Goal: Task Accomplishment & Management: Manage account settings

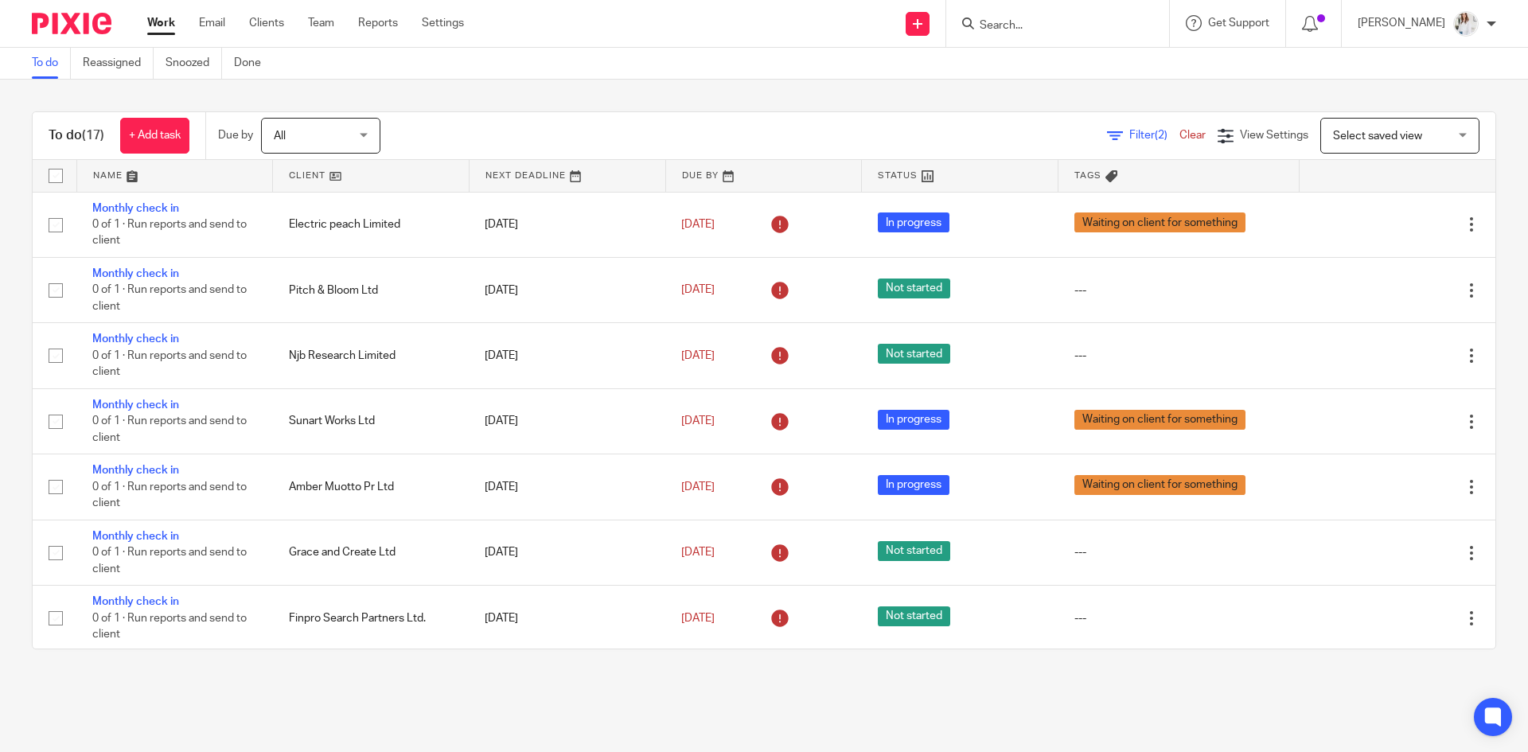
click at [1019, 21] on input "Search" at bounding box center [1049, 26] width 143 height 14
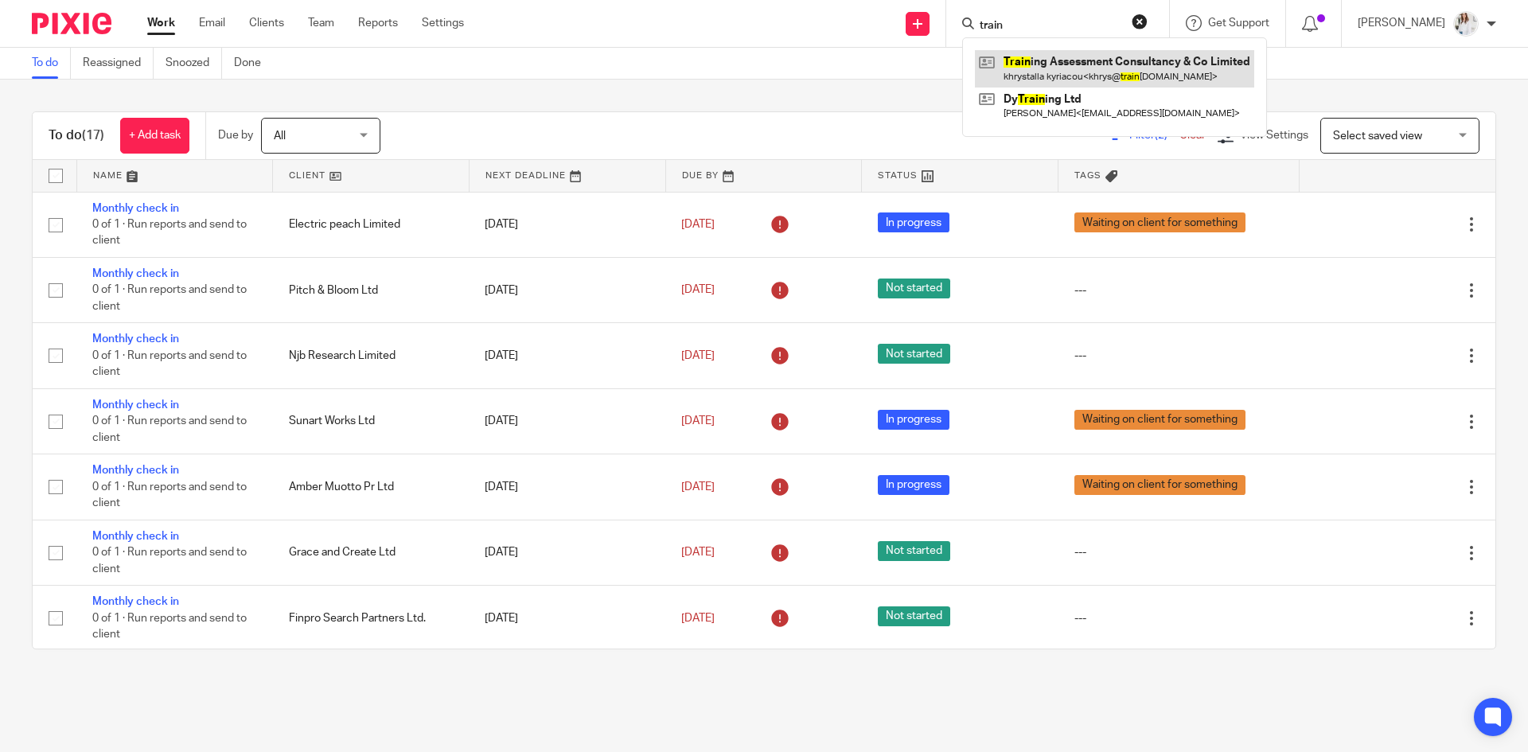
type input "train"
click at [1074, 63] on link at bounding box center [1114, 68] width 279 height 37
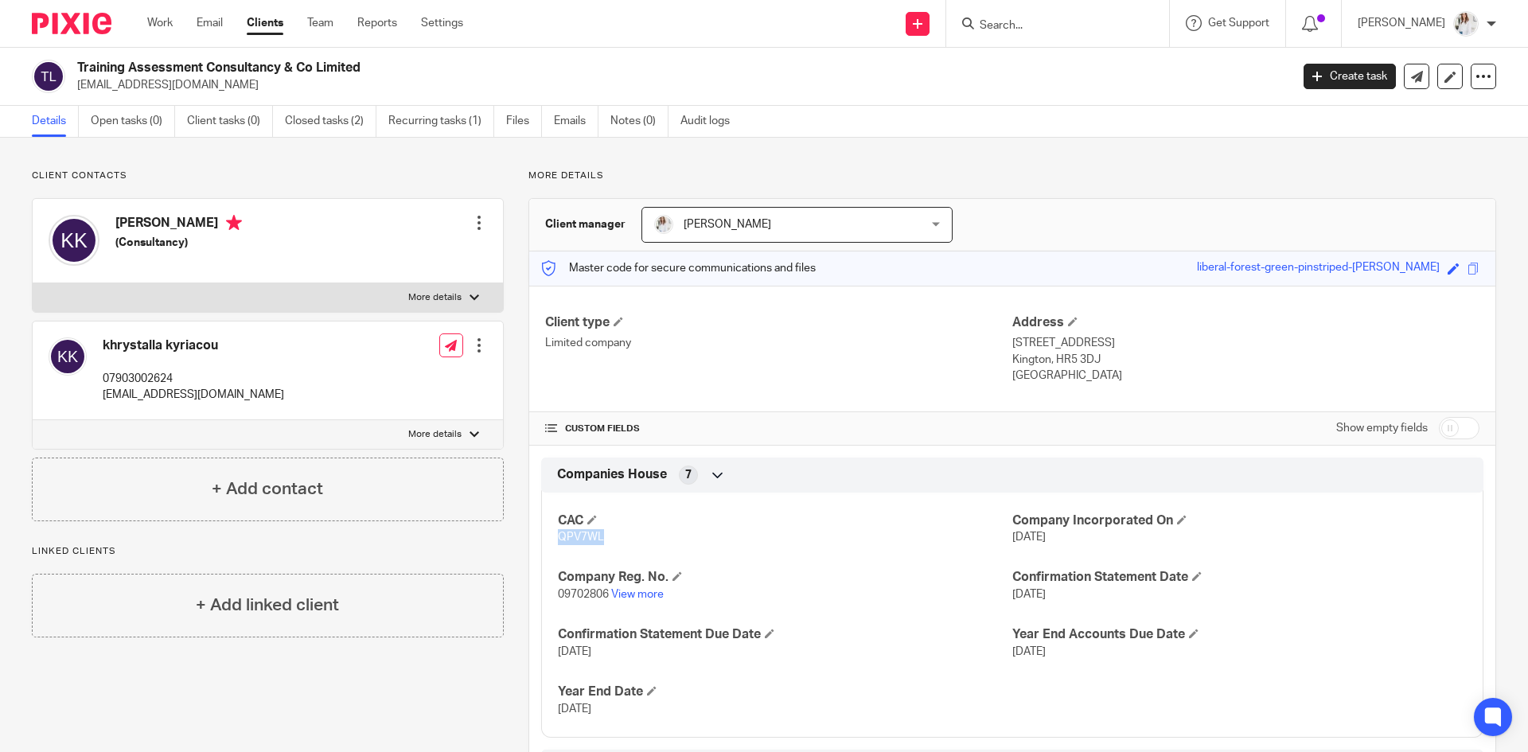
drag, startPoint x: 602, startPoint y: 543, endPoint x: 555, endPoint y: 542, distance: 47.8
click at [558, 542] on p "QPV7WL" at bounding box center [785, 537] width 454 height 16
copy span "QPV7WL"
click at [171, 25] on link "Work" at bounding box center [159, 23] width 25 height 16
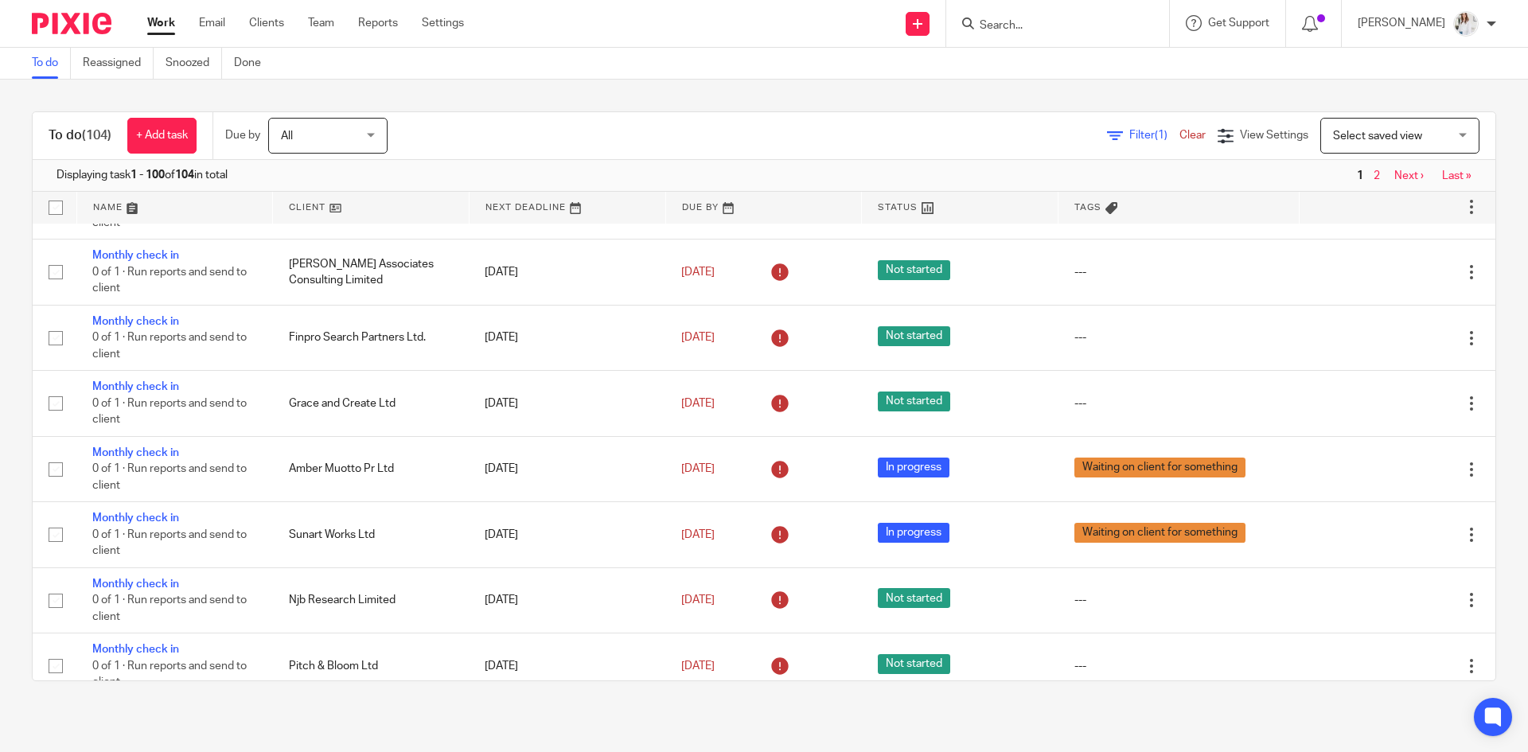
scroll to position [388, 0]
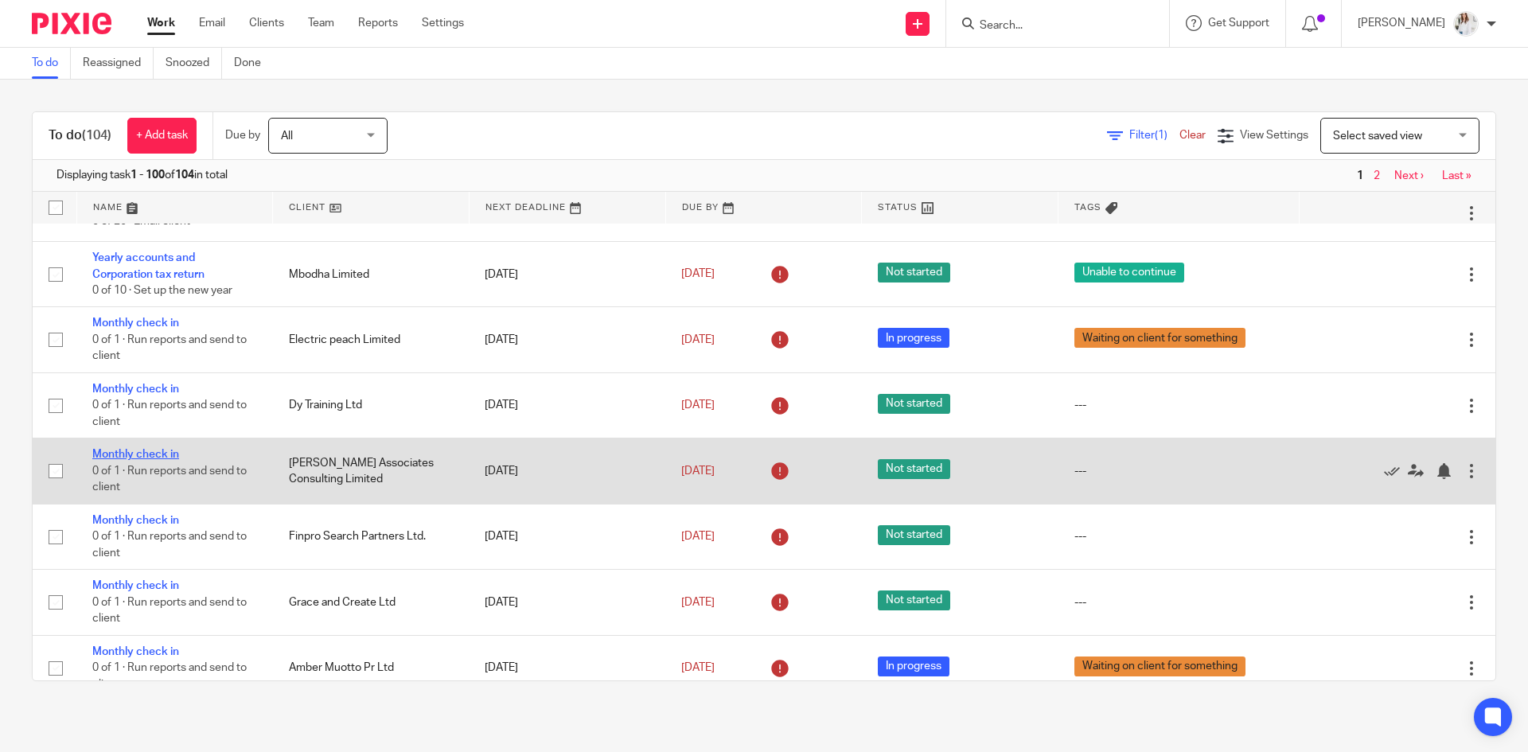
click at [155, 454] on link "Monthly check in" at bounding box center [135, 454] width 87 height 11
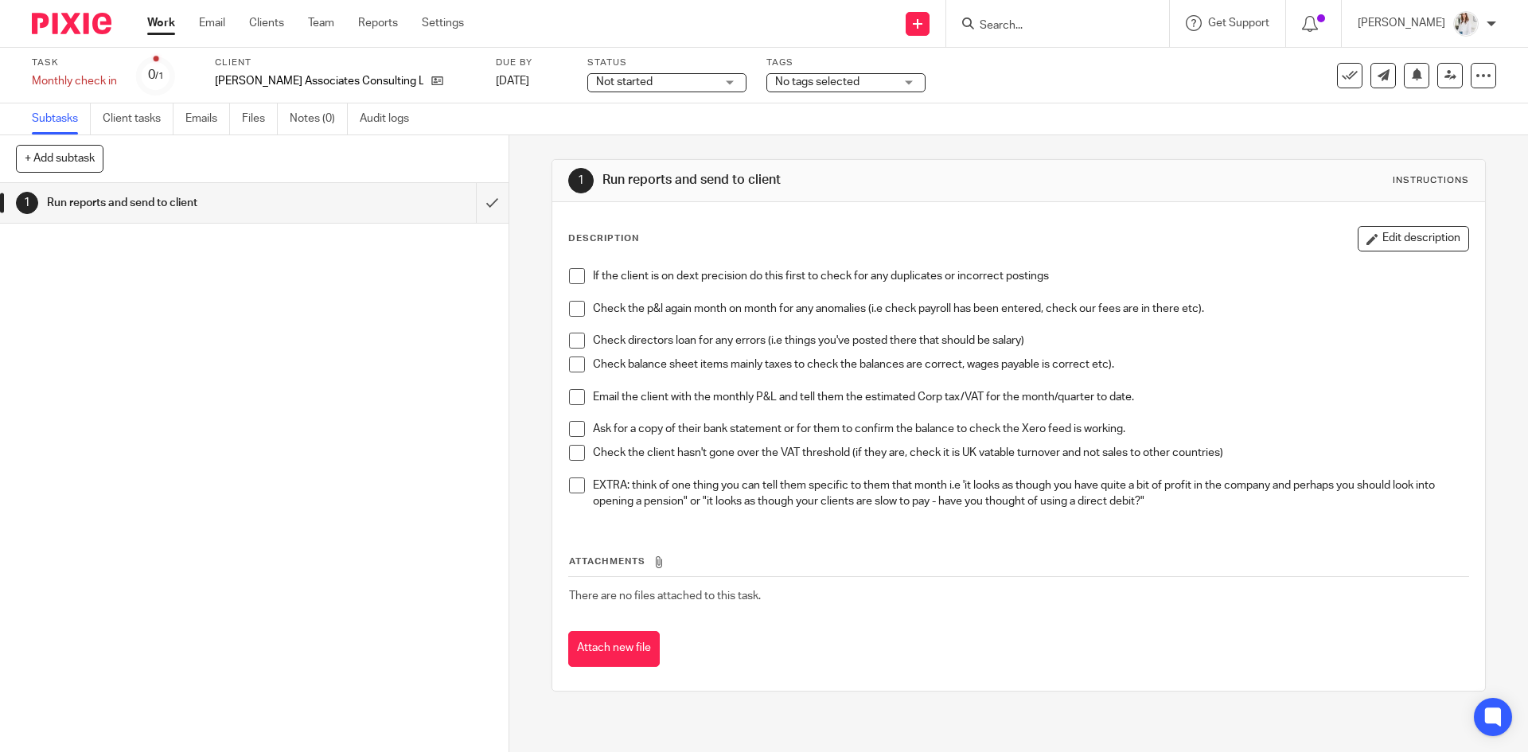
click at [633, 84] on span "Not started" at bounding box center [655, 82] width 119 height 17
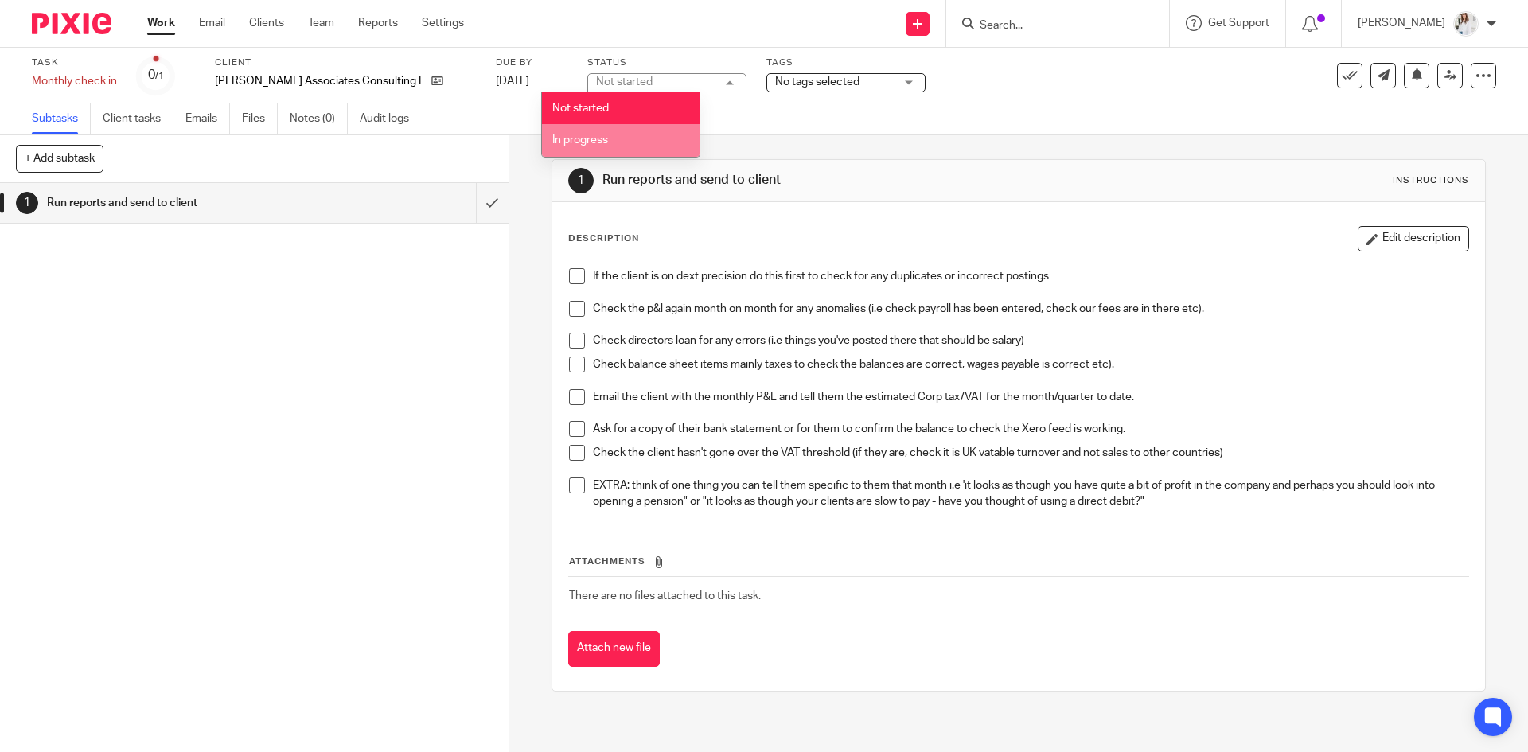
click at [610, 139] on li "In progress" at bounding box center [621, 140] width 158 height 33
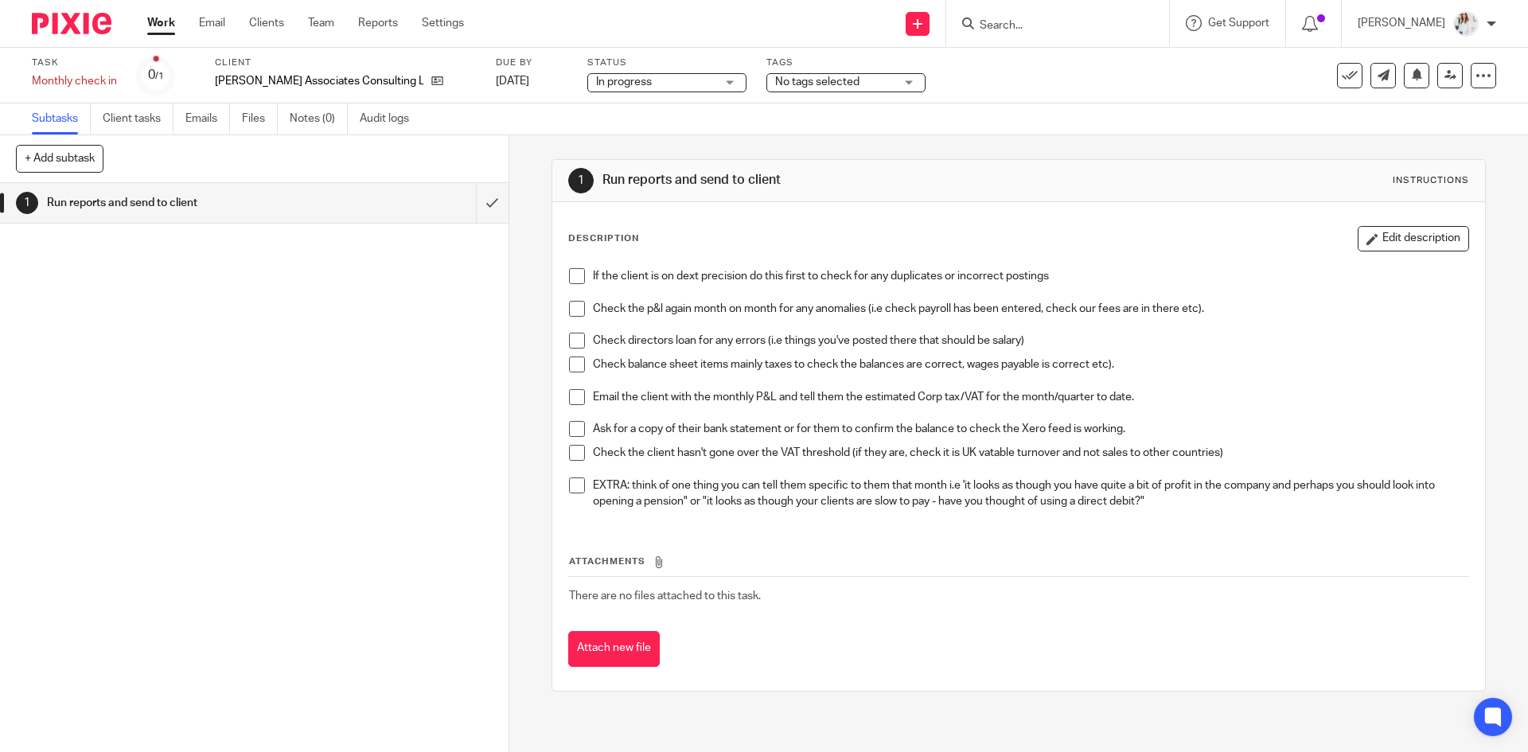
click at [775, 79] on span "No tags selected" at bounding box center [817, 81] width 84 height 11
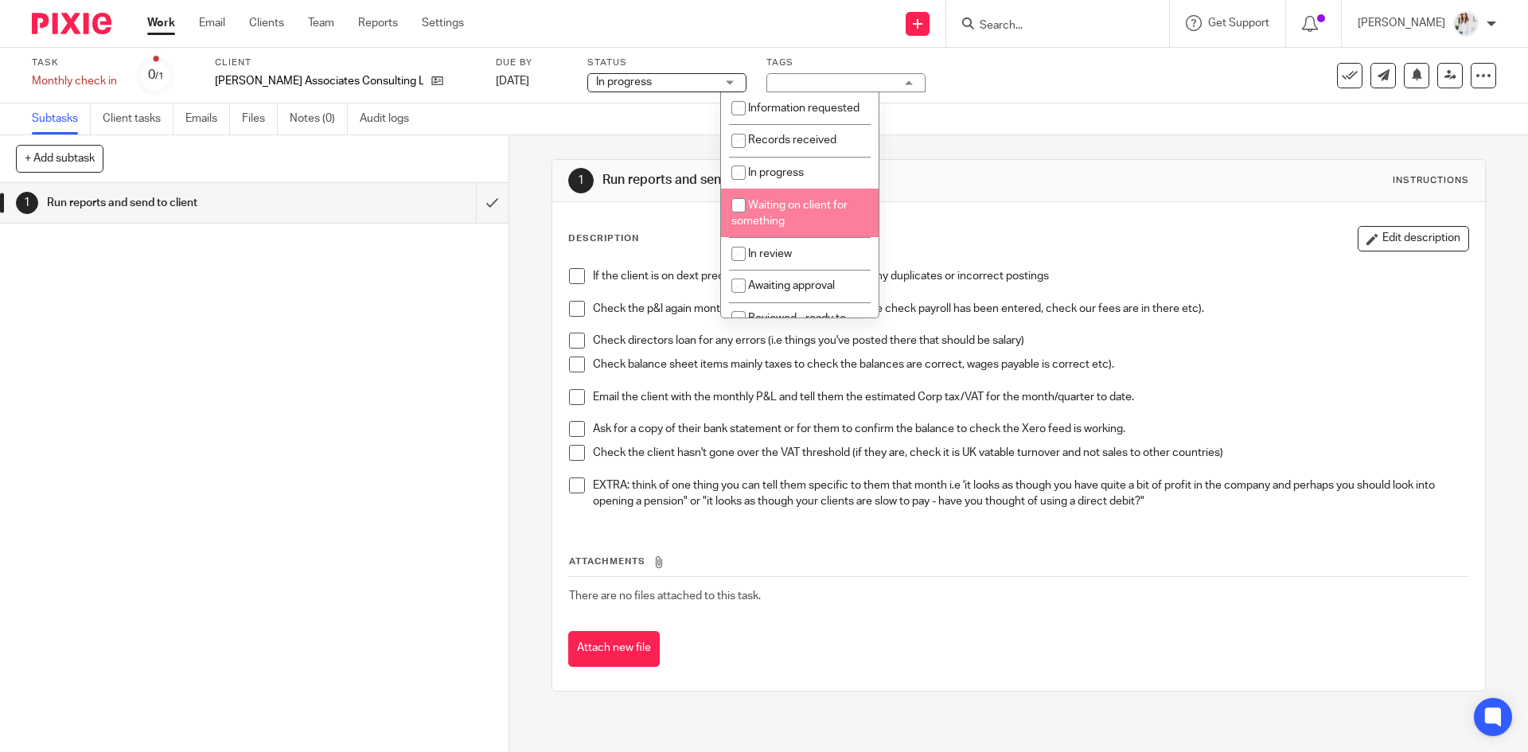
click at [753, 220] on input "checkbox" at bounding box center [738, 205] width 30 height 30
checkbox input "true"
click at [164, 20] on link "Work" at bounding box center [161, 23] width 28 height 16
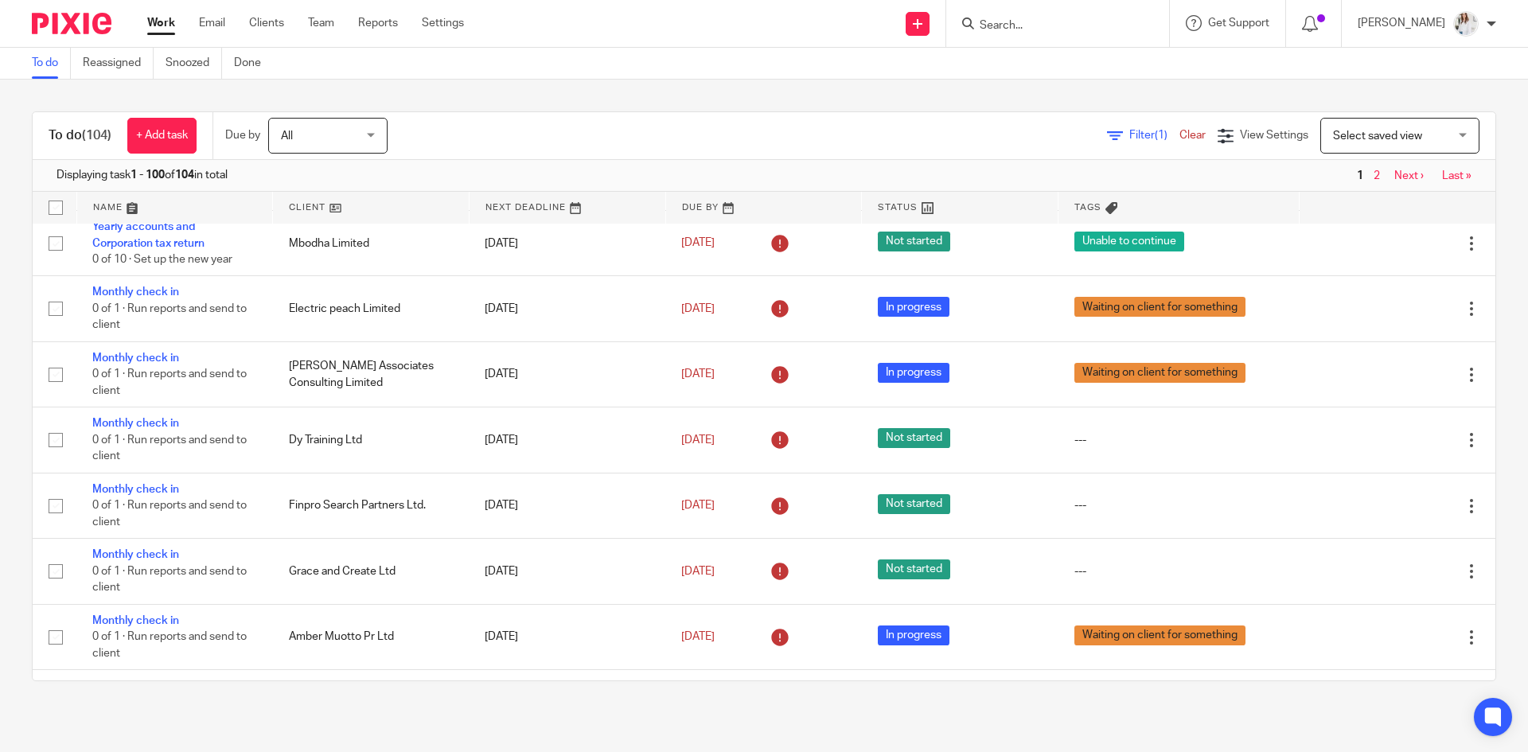
scroll to position [514, 0]
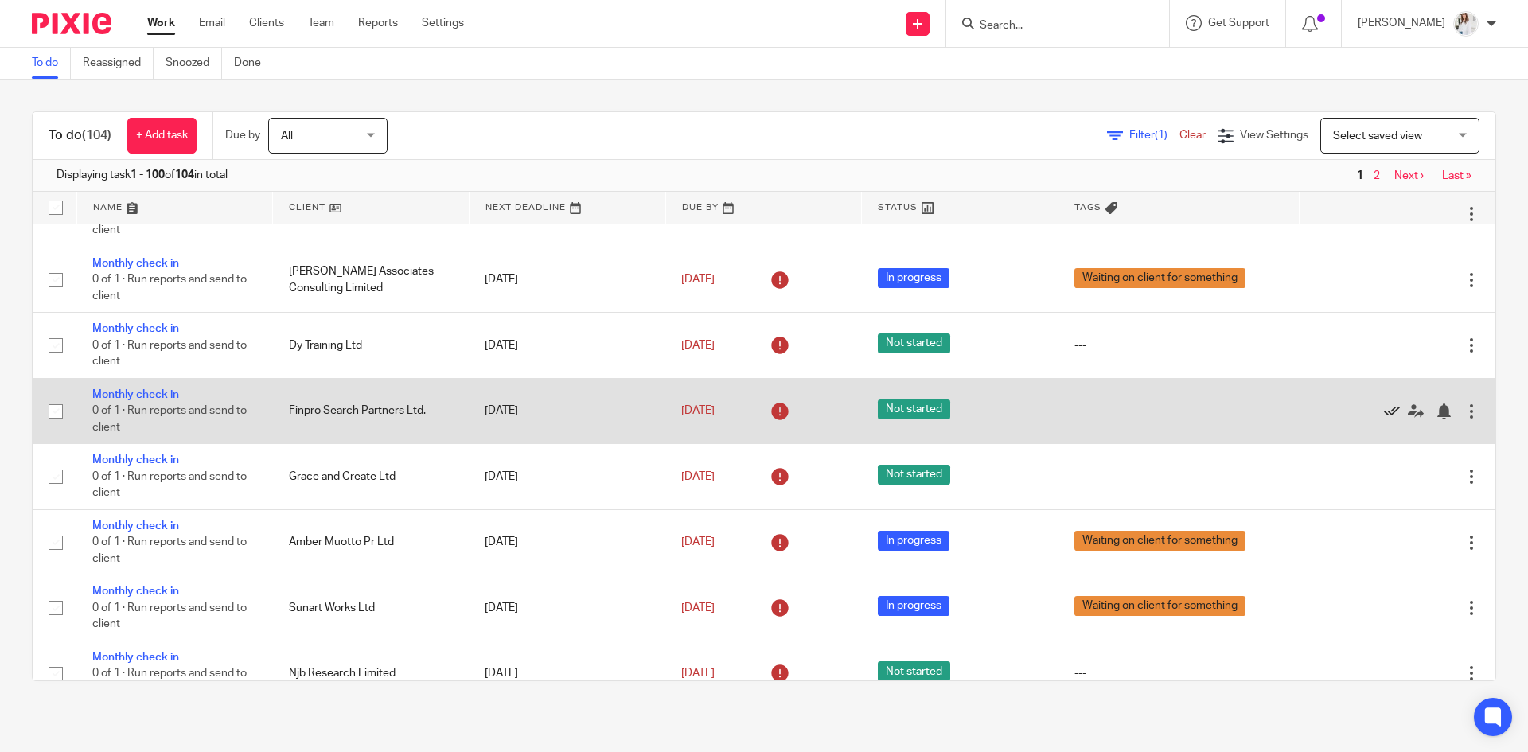
click at [1384, 411] on icon at bounding box center [1392, 411] width 16 height 16
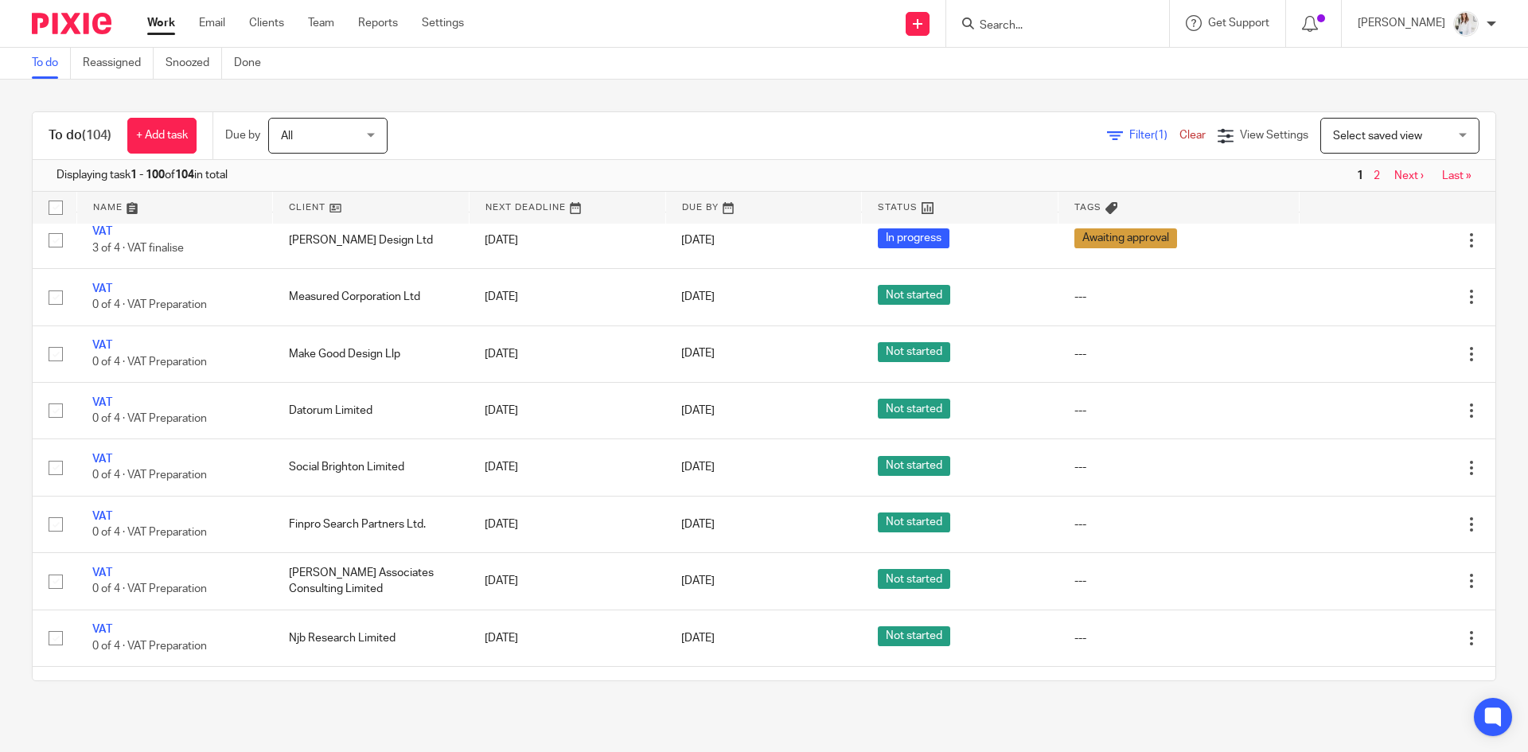
scroll to position [1728, 0]
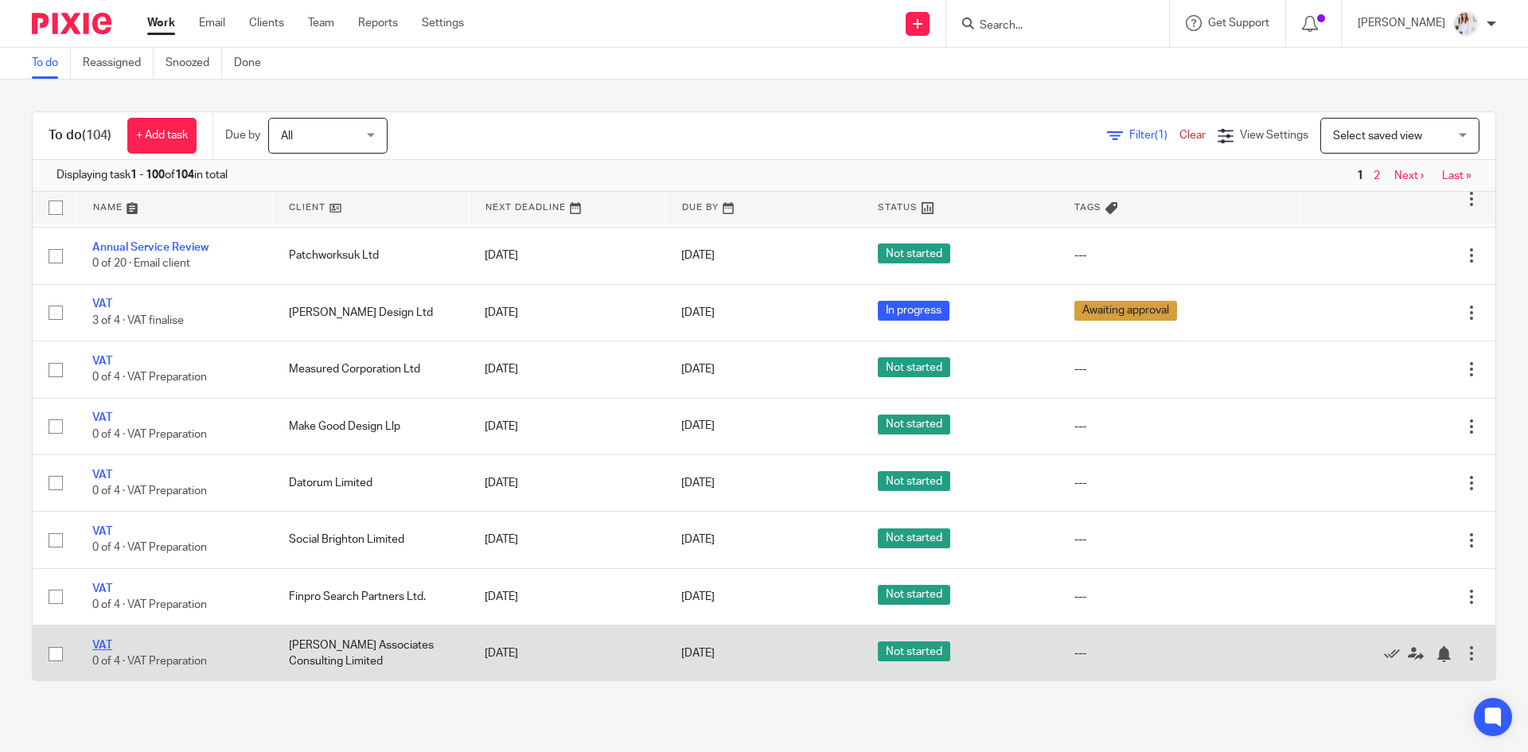
click at [102, 645] on link "VAT" at bounding box center [102, 645] width 20 height 11
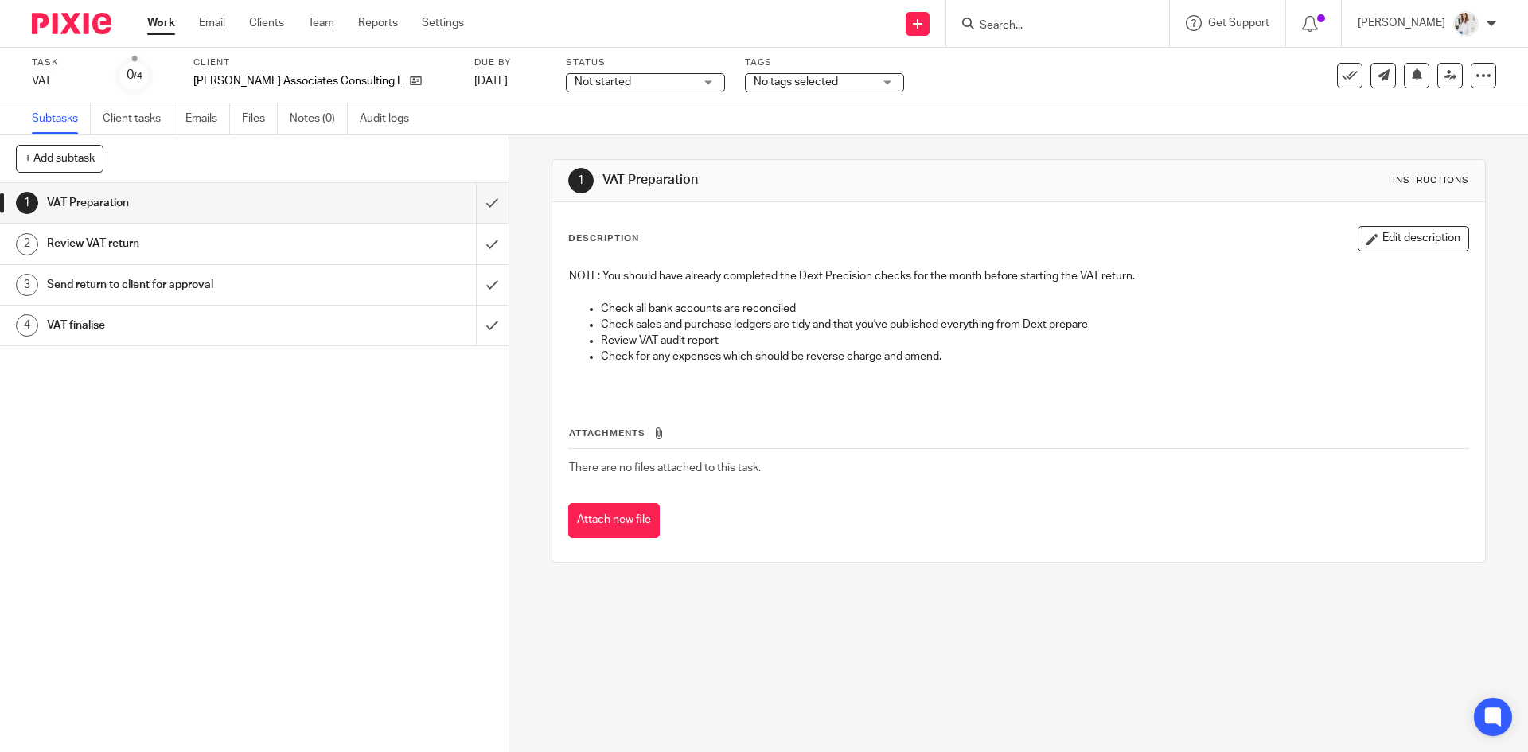
click at [754, 77] on span "No tags selected" at bounding box center [796, 81] width 84 height 11
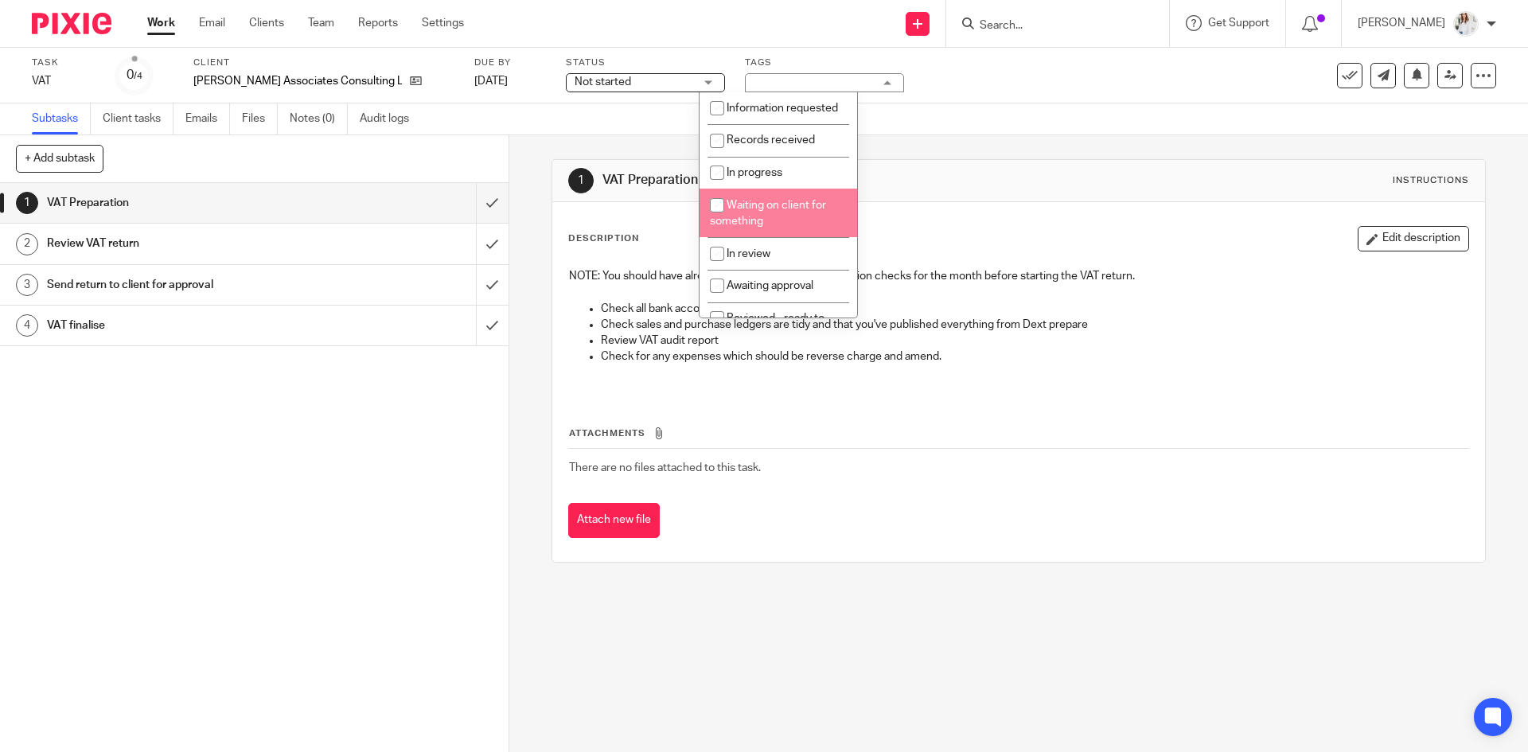
click at [749, 228] on span "Waiting on client for something" at bounding box center [768, 214] width 116 height 28
checkbox input "true"
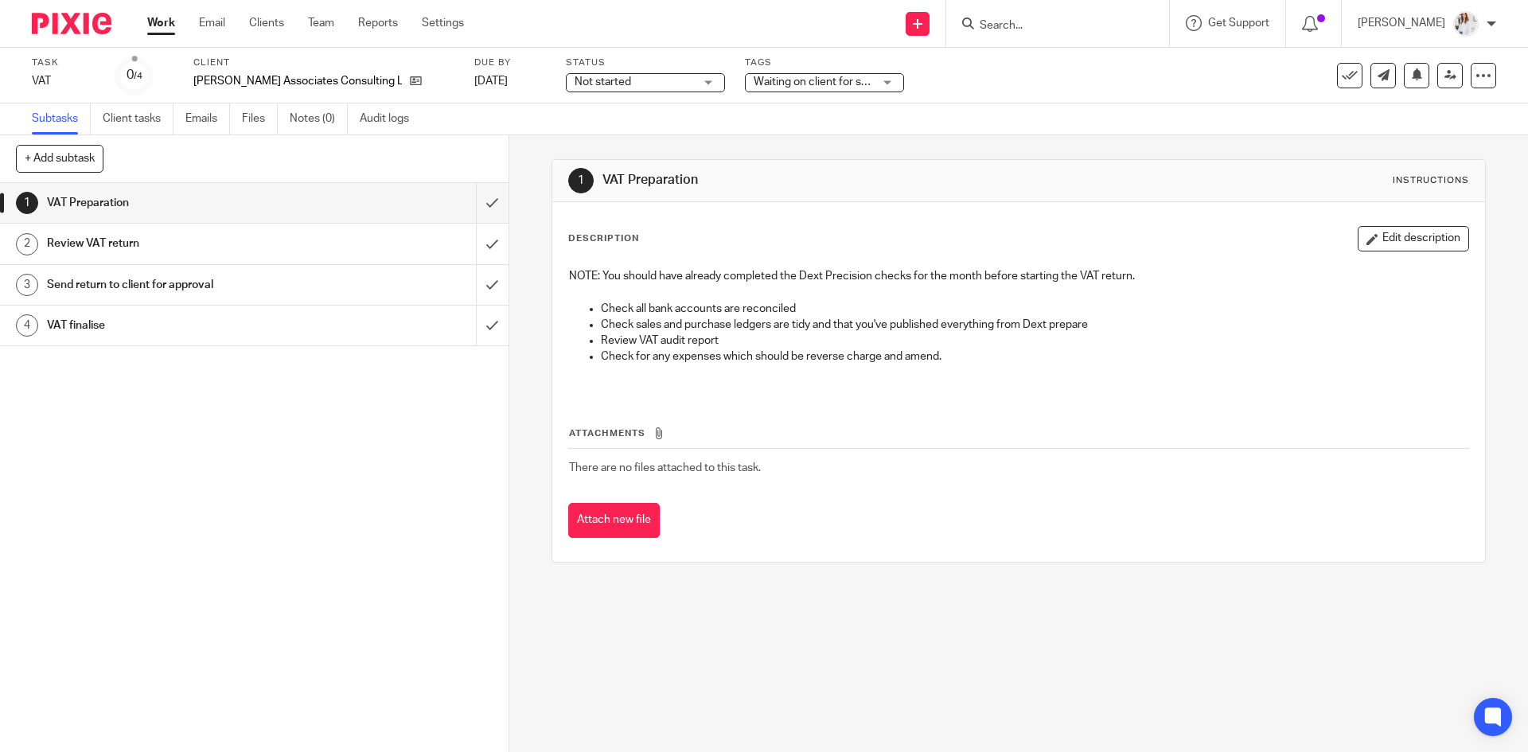
click at [617, 84] on span "Not started" at bounding box center [634, 82] width 119 height 17
click at [594, 133] on li "In progress" at bounding box center [599, 140] width 158 height 33
click at [157, 31] on link "Work" at bounding box center [161, 23] width 28 height 16
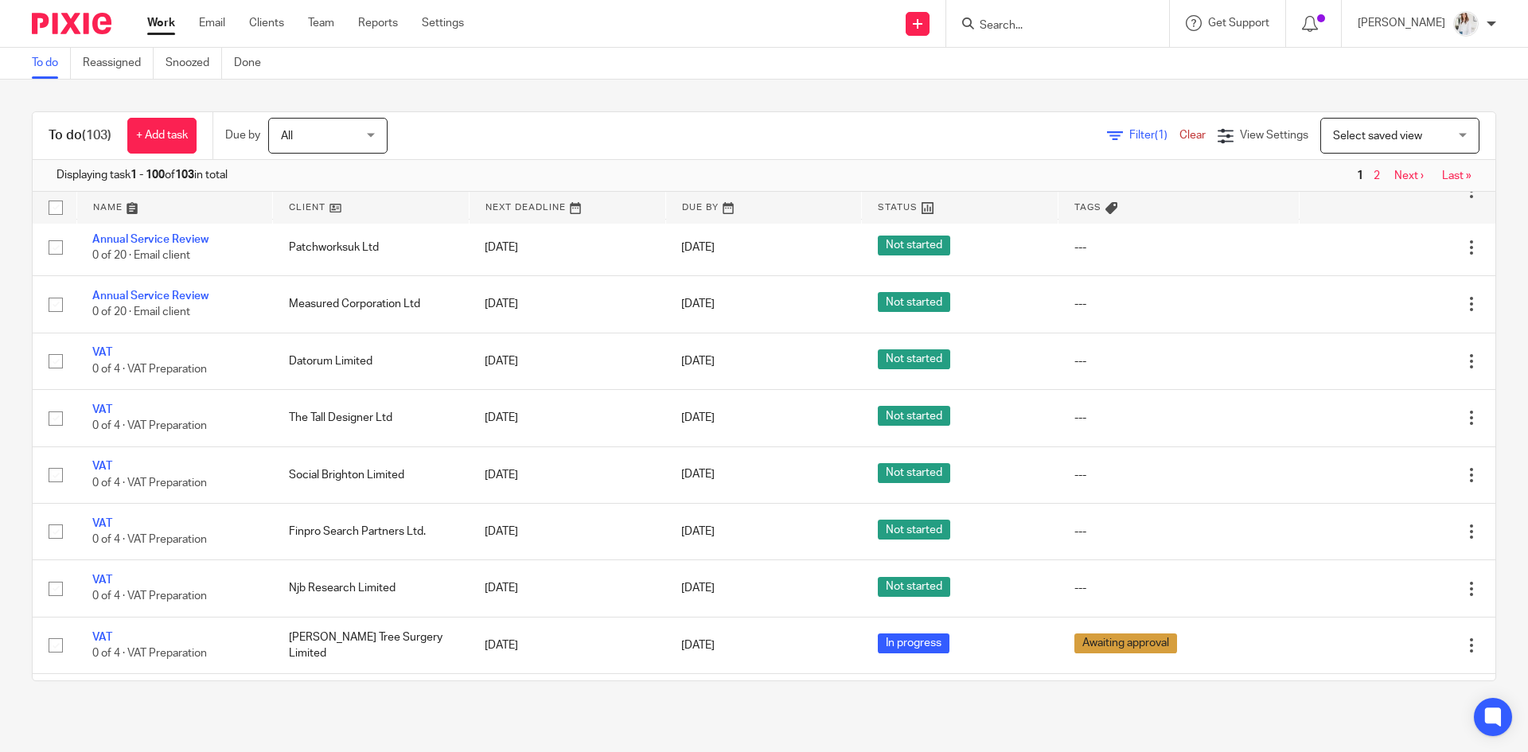
scroll to position [1584, 0]
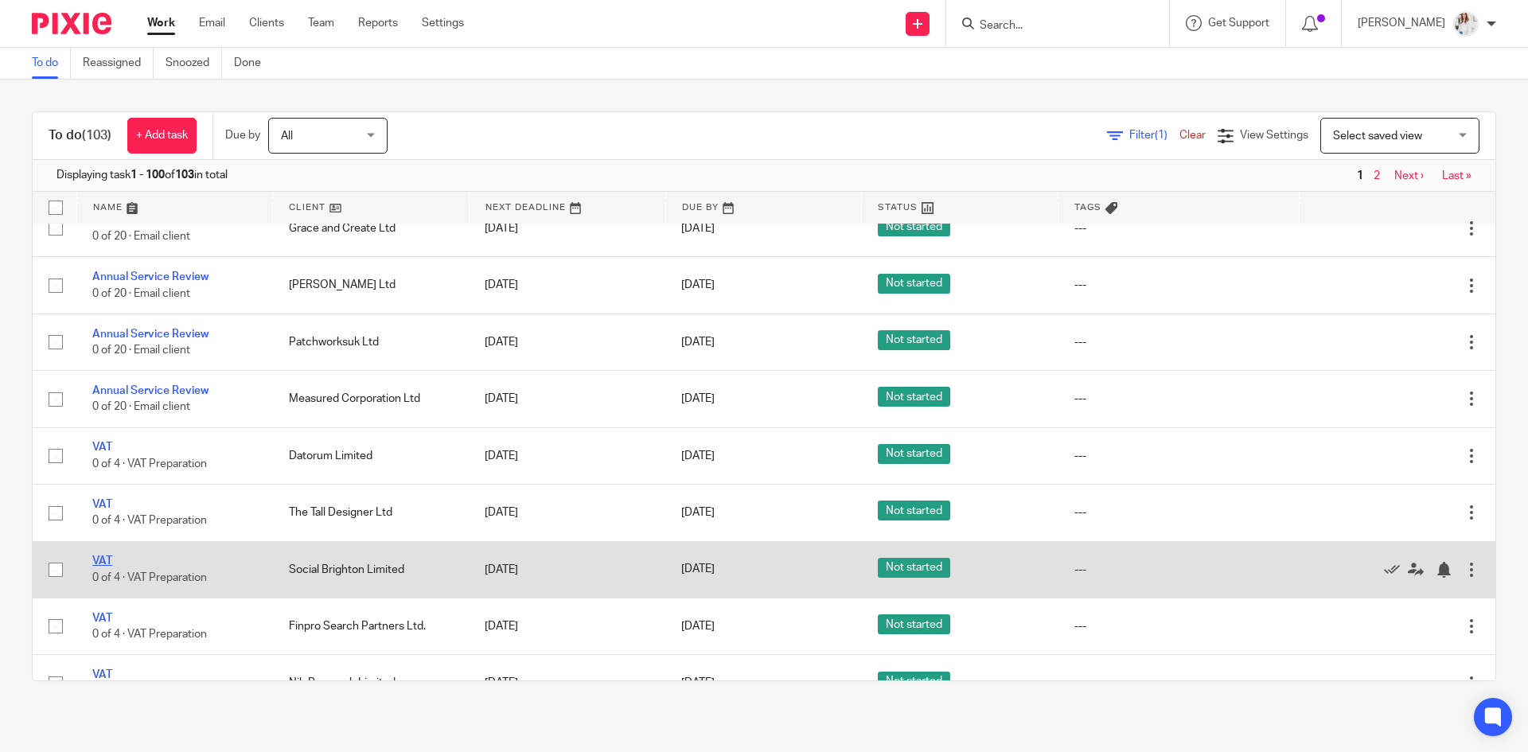
click at [107, 564] on link "VAT" at bounding box center [102, 560] width 20 height 11
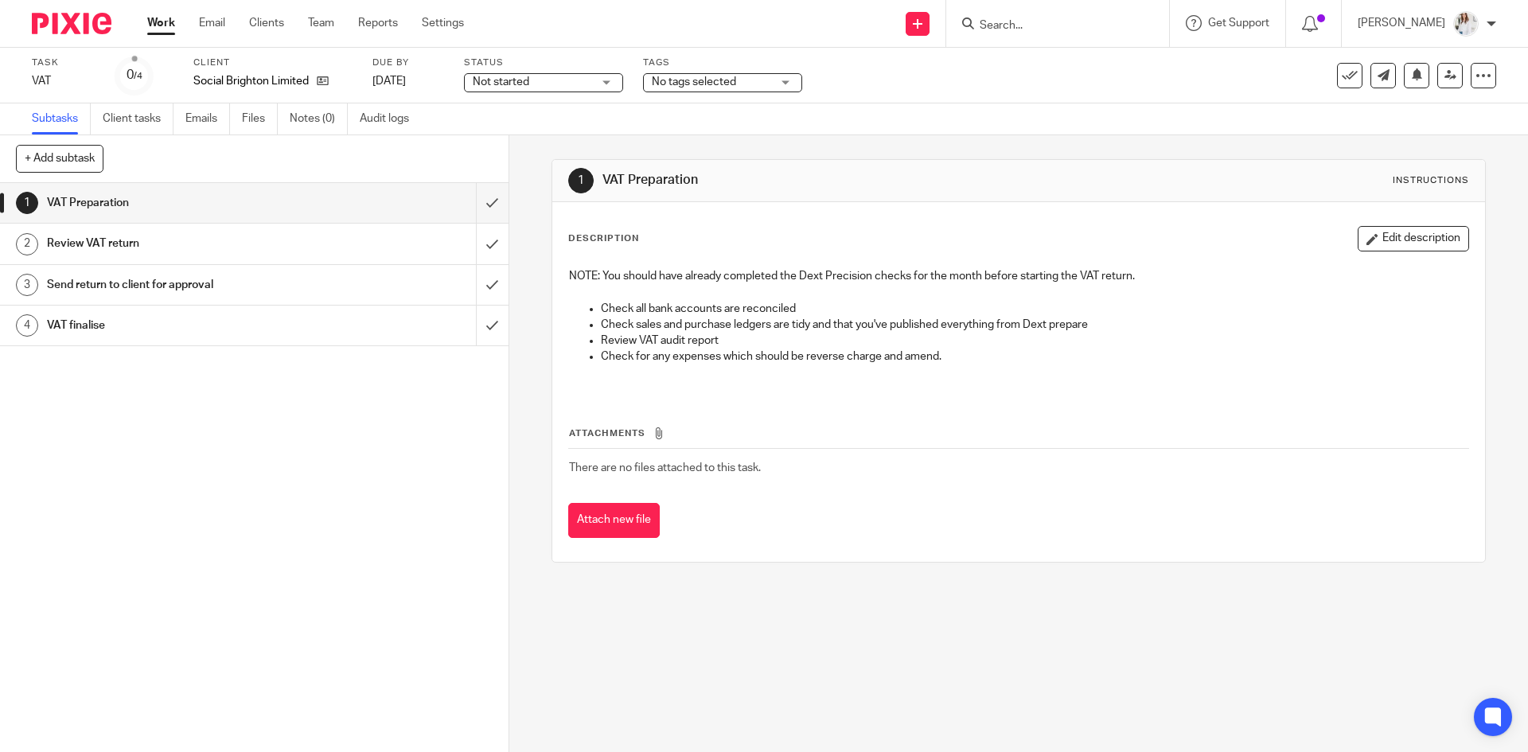
click at [709, 92] on div "Tags No tags selected Information requested Records received In progress Waitin…" at bounding box center [722, 76] width 159 height 38
click at [711, 84] on span "No tags selected" at bounding box center [694, 81] width 84 height 11
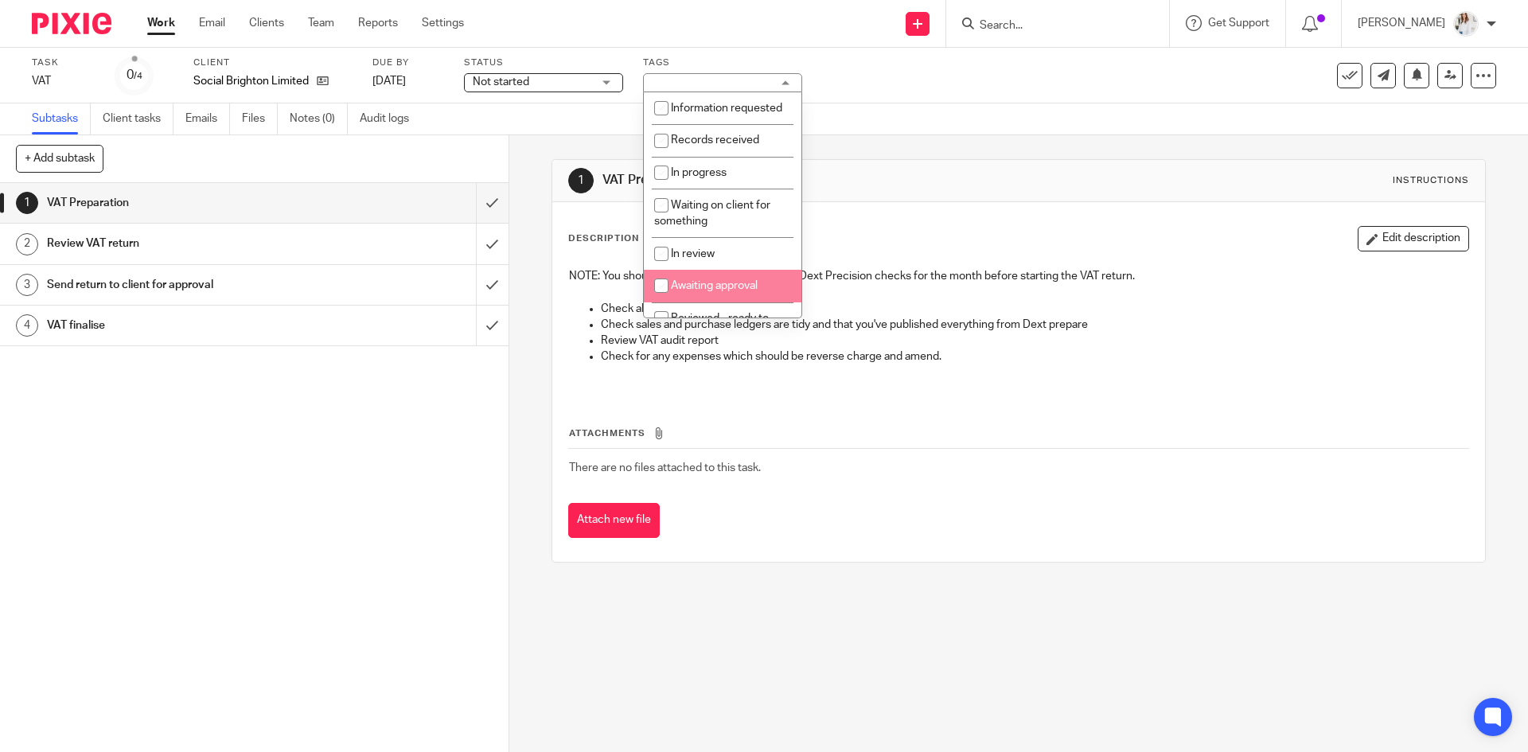
click at [724, 291] on li "Awaiting approval" at bounding box center [723, 286] width 158 height 33
checkbox input "true"
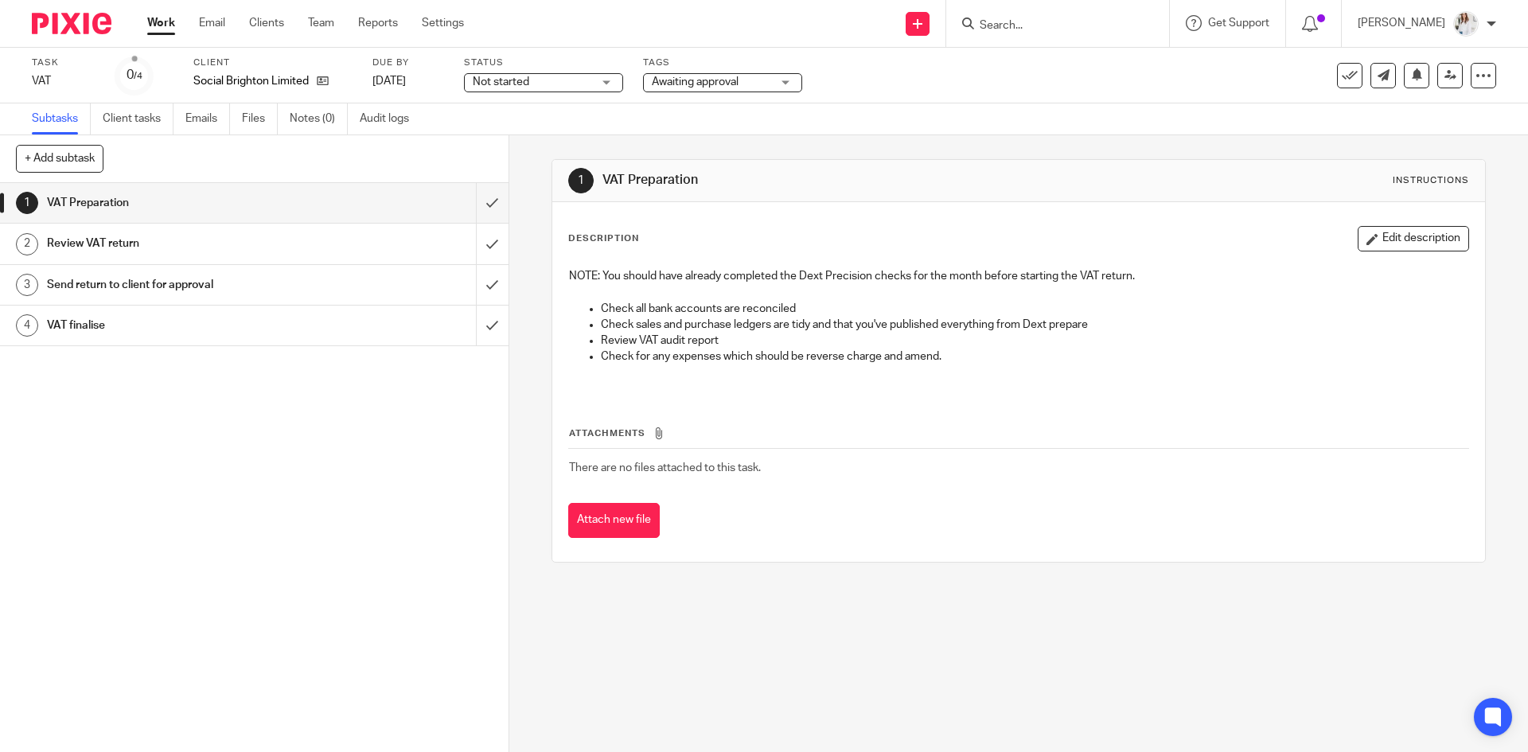
click at [536, 77] on span "Not started" at bounding box center [532, 82] width 119 height 17
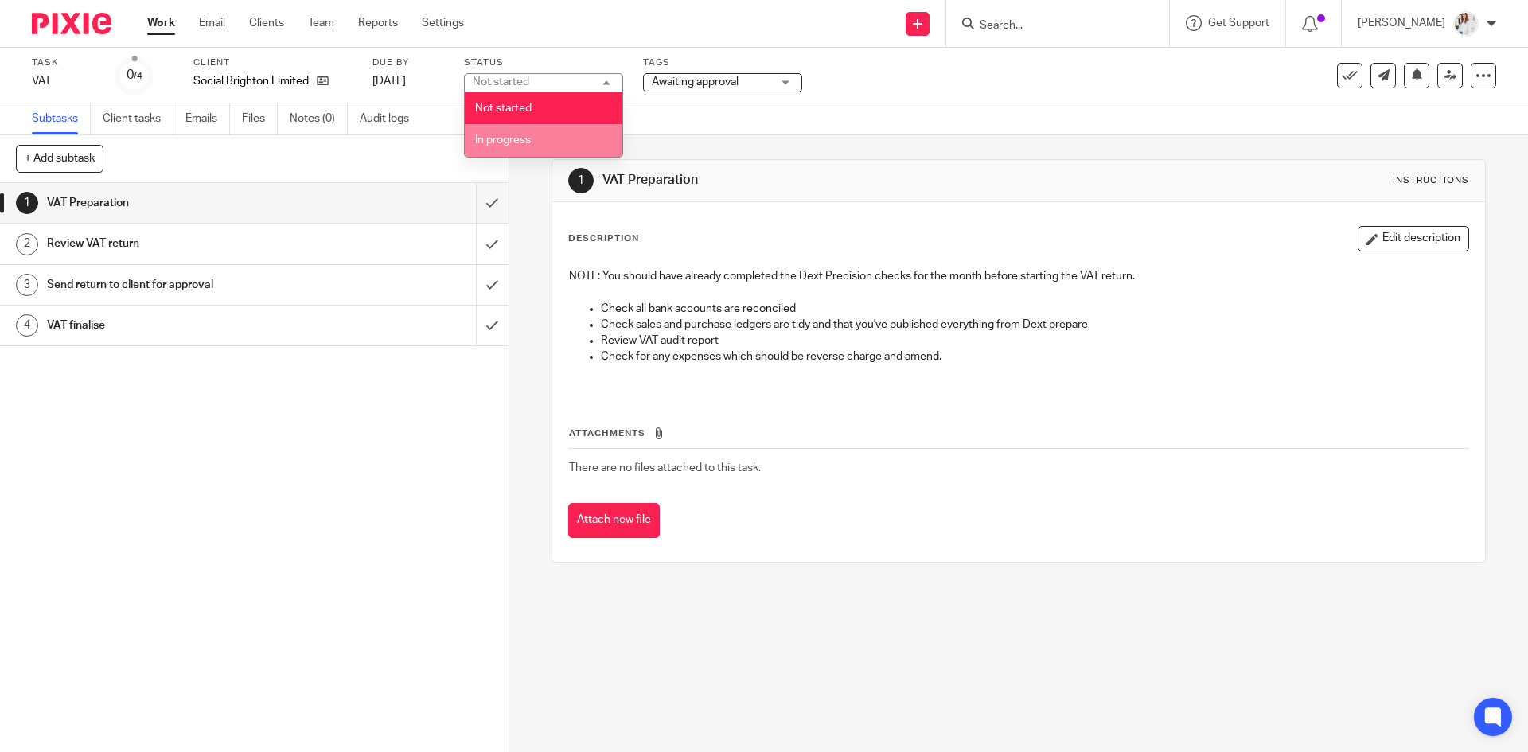
click at [516, 141] on span "In progress" at bounding box center [503, 139] width 56 height 11
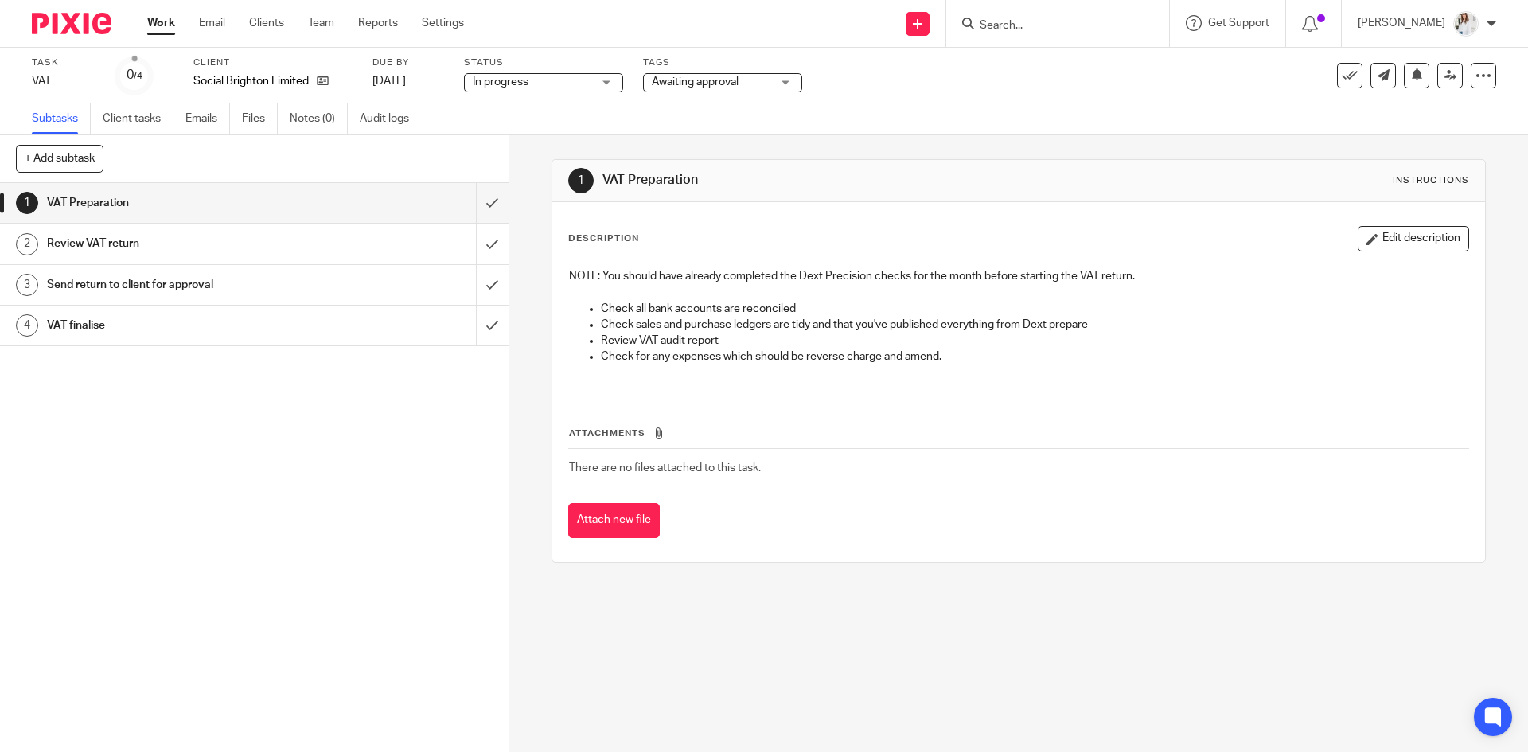
click at [165, 25] on link "Work" at bounding box center [161, 23] width 28 height 16
